Goal: Information Seeking & Learning: Learn about a topic

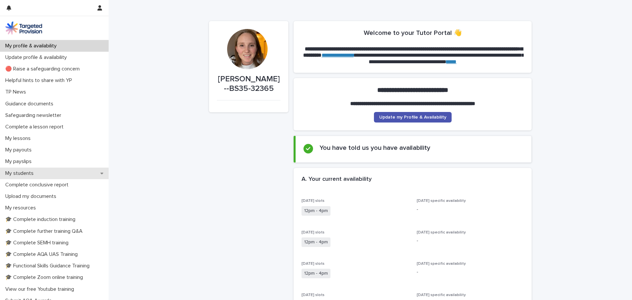
click at [72, 170] on div "My students" at bounding box center [54, 173] width 109 height 12
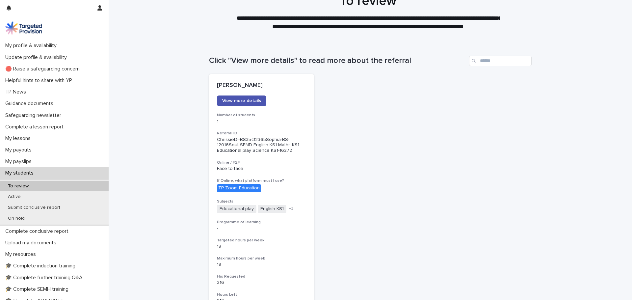
scroll to position [13, 0]
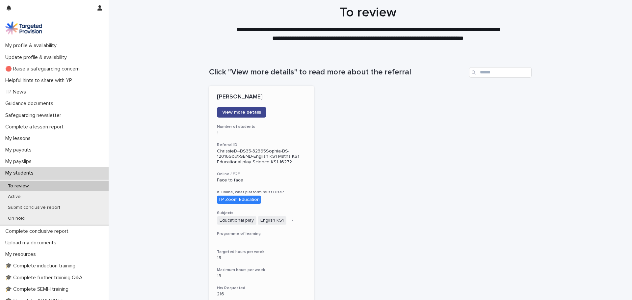
click at [255, 112] on span "View more details" at bounding box center [241, 112] width 39 height 5
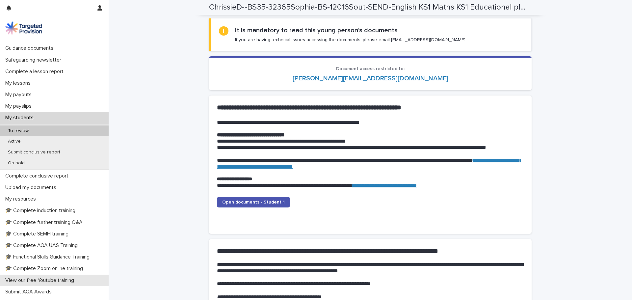
scroll to position [24, 0]
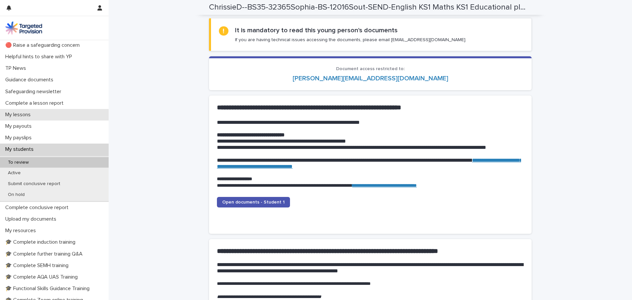
click at [23, 117] on p "My lessons" at bounding box center [19, 115] width 33 height 6
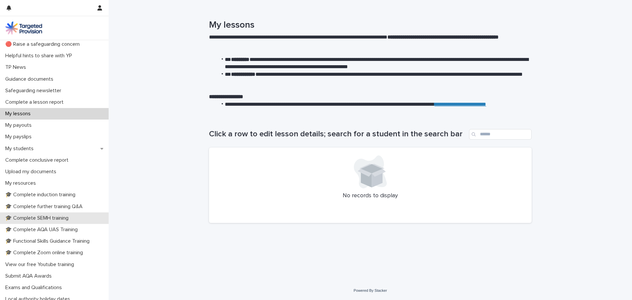
scroll to position [76, 0]
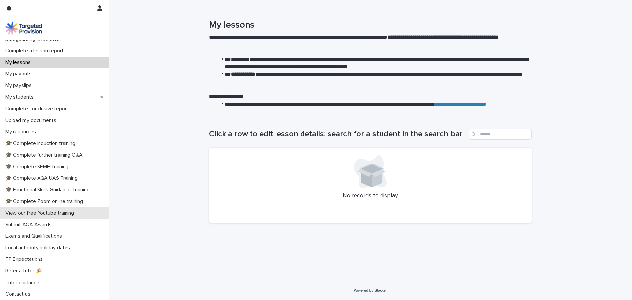
click at [71, 215] on p "View our free Youtube training" at bounding box center [41, 213] width 77 height 6
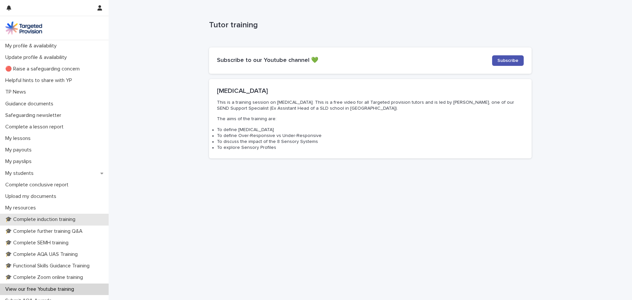
click at [73, 222] on p "🎓 Complete induction training" at bounding box center [42, 219] width 78 height 6
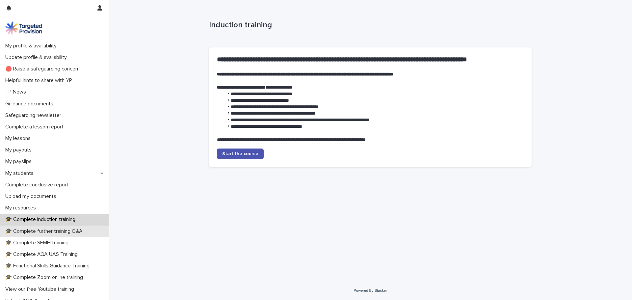
click at [89, 231] on div "🎓 Complete further training Q&A" at bounding box center [54, 231] width 109 height 12
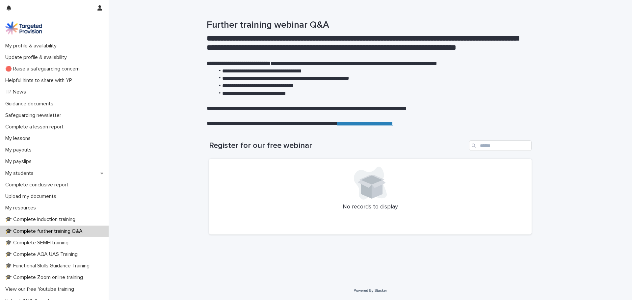
click at [257, 184] on div at bounding box center [370, 182] width 307 height 33
click at [259, 150] on h1 "Register for our free webinar" at bounding box center [337, 146] width 257 height 10
click at [260, 150] on h1 "Register for our free webinar" at bounding box center [337, 146] width 257 height 10
click at [293, 199] on div at bounding box center [370, 182] width 307 height 33
click at [281, 150] on h1 "Register for our free webinar" at bounding box center [337, 146] width 257 height 10
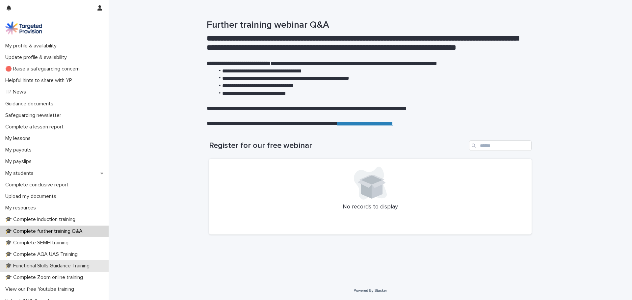
click at [71, 266] on p "🎓 Functional Skills Guidance Training" at bounding box center [49, 266] width 92 height 6
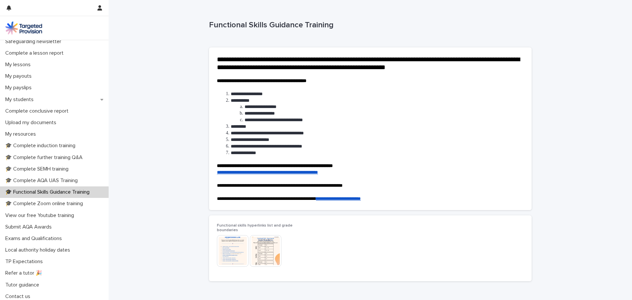
scroll to position [76, 0]
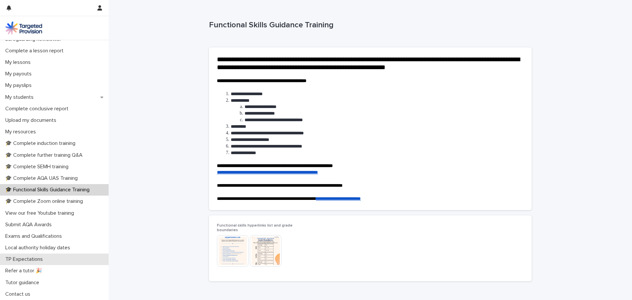
click at [69, 258] on div "TP Expectations" at bounding box center [54, 259] width 109 height 12
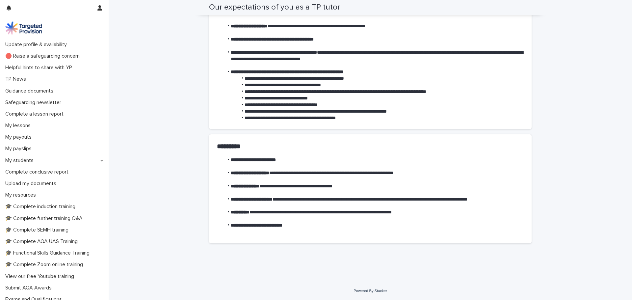
scroll to position [10, 0]
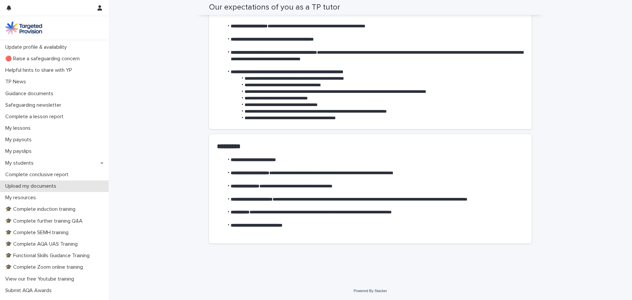
click at [40, 188] on p "Upload my documents" at bounding box center [32, 186] width 59 height 6
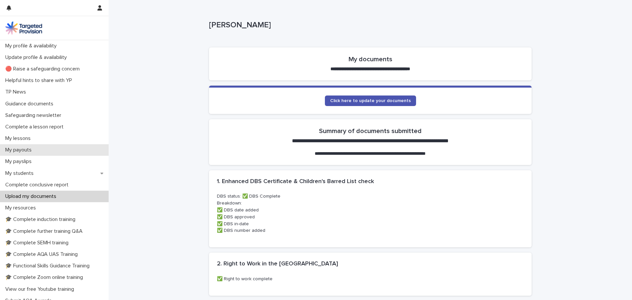
click at [41, 150] on div "My payouts" at bounding box center [54, 150] width 109 height 12
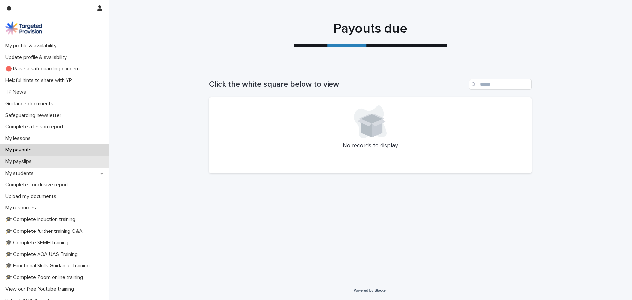
click at [40, 162] on div "My payslips" at bounding box center [54, 162] width 109 height 12
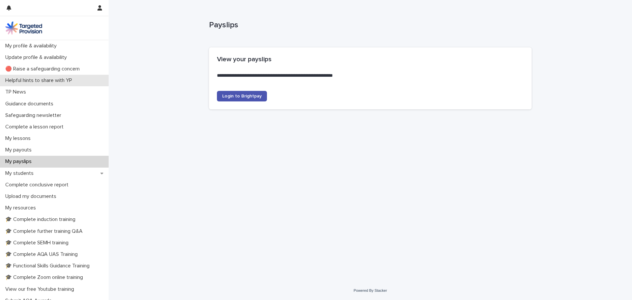
click at [38, 80] on p "Helpful hints to share with YP" at bounding box center [40, 80] width 75 height 6
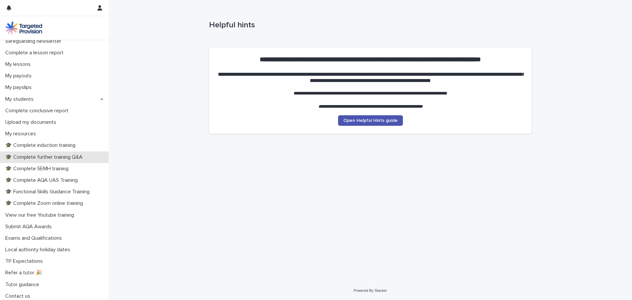
scroll to position [76, 0]
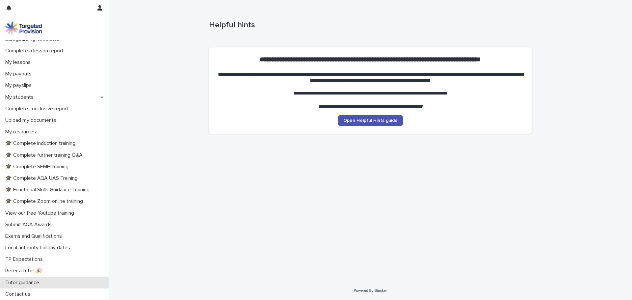
click at [35, 284] on p "Tutor guidance" at bounding box center [24, 282] width 42 height 6
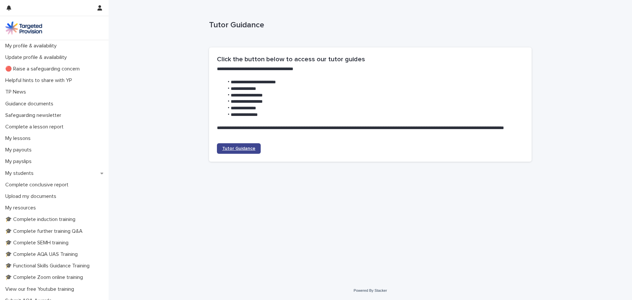
click at [248, 148] on span "Tutor Guidance" at bounding box center [238, 148] width 33 height 5
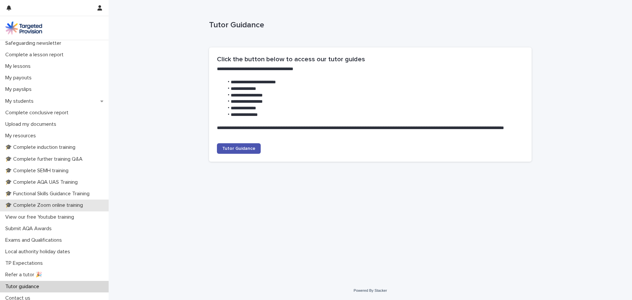
scroll to position [76, 0]
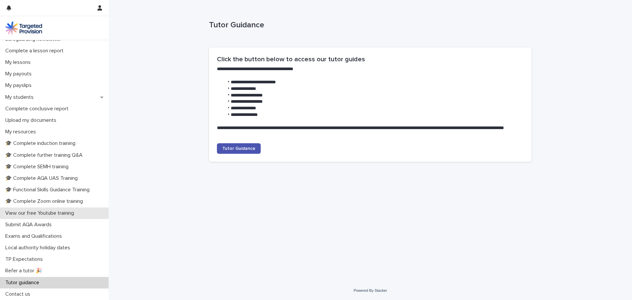
click at [69, 212] on p "View our free Youtube training" at bounding box center [41, 213] width 77 height 6
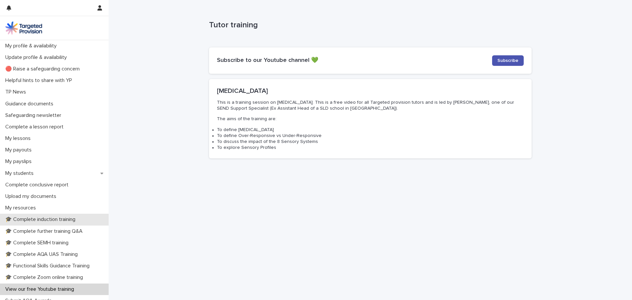
click at [65, 216] on p "🎓 Complete induction training" at bounding box center [42, 219] width 78 height 6
